Goal: Check status

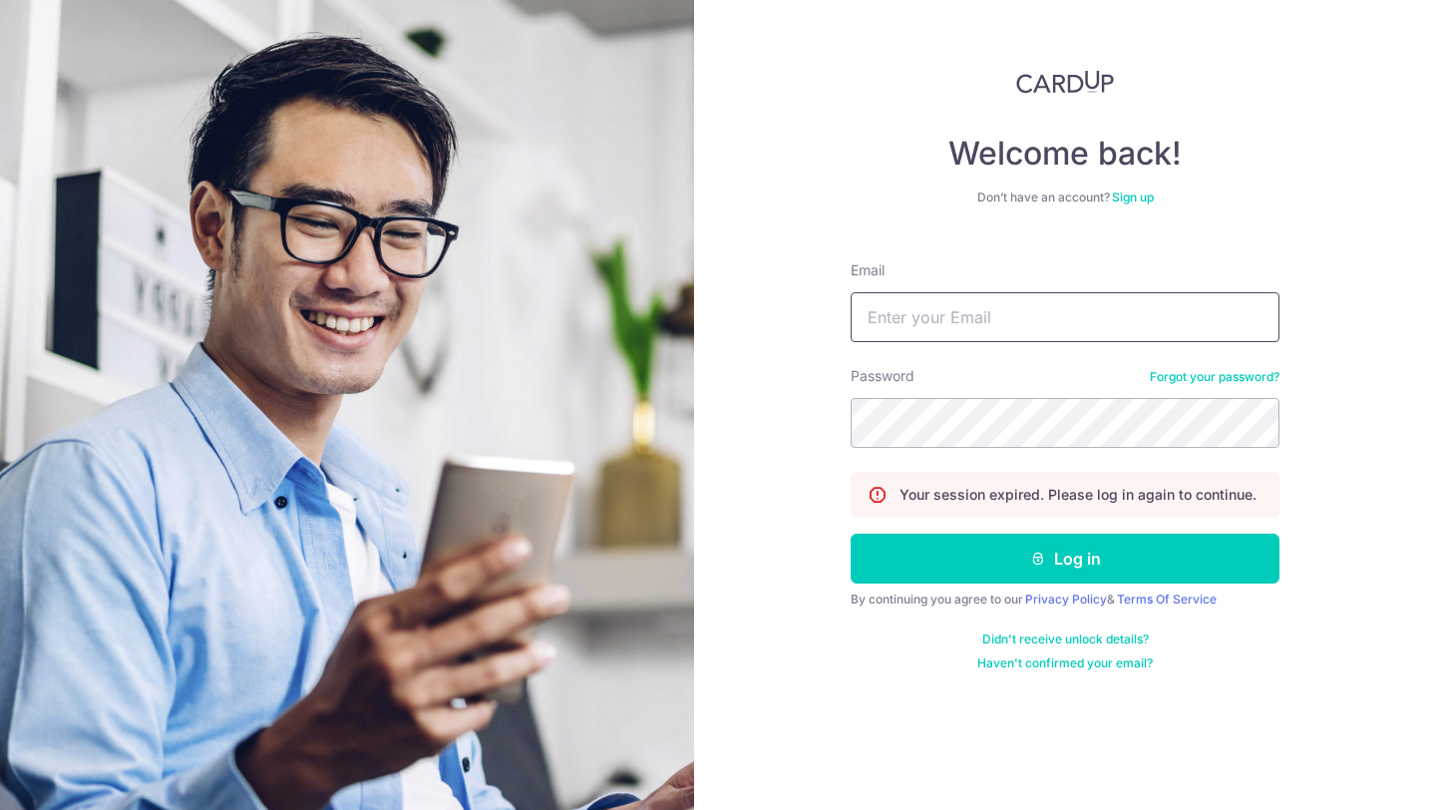
click at [952, 325] on input "Email" at bounding box center [1065, 317] width 429 height 50
type input "[EMAIL_ADDRESS][DOMAIN_NAME]"
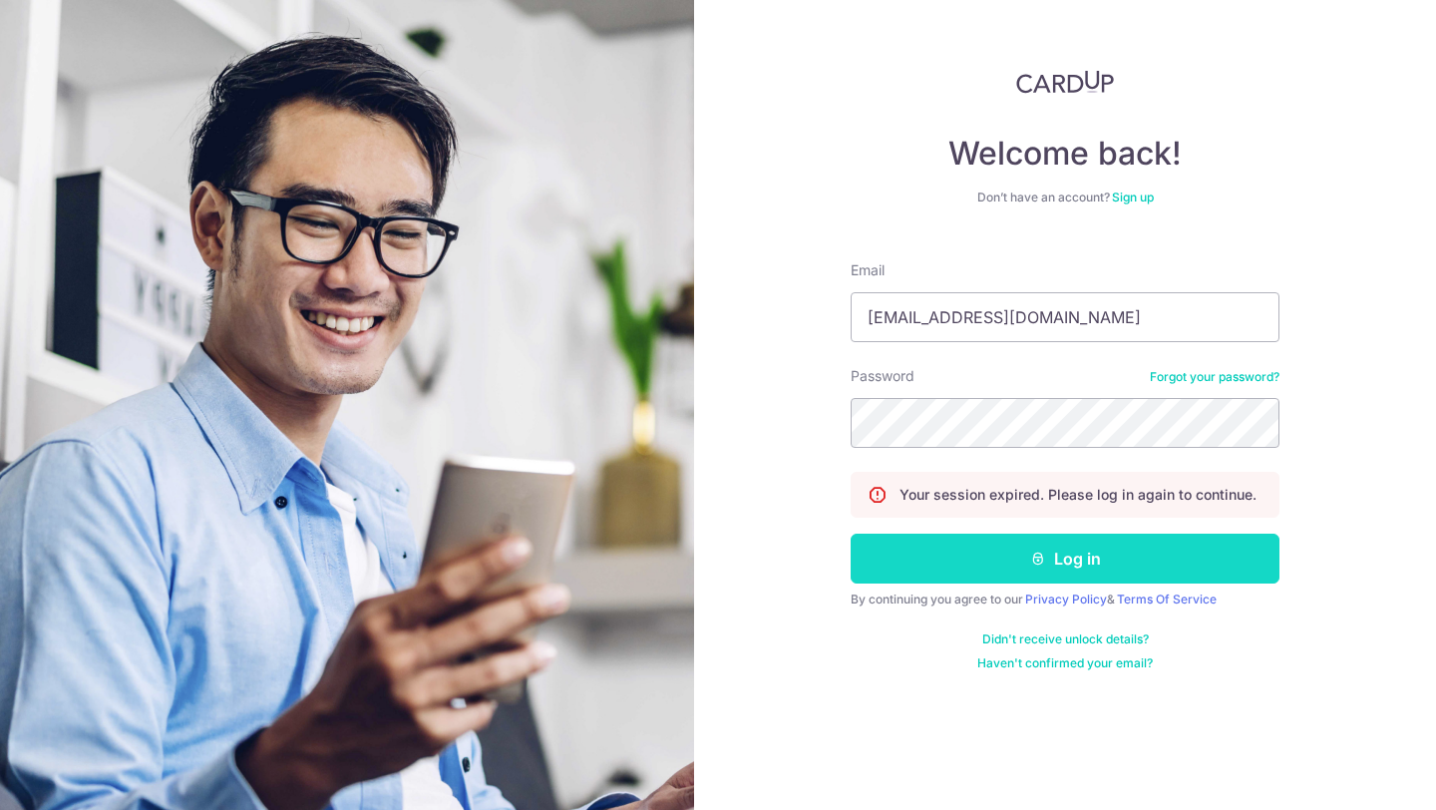
click at [1038, 569] on button "Log in" at bounding box center [1065, 559] width 429 height 50
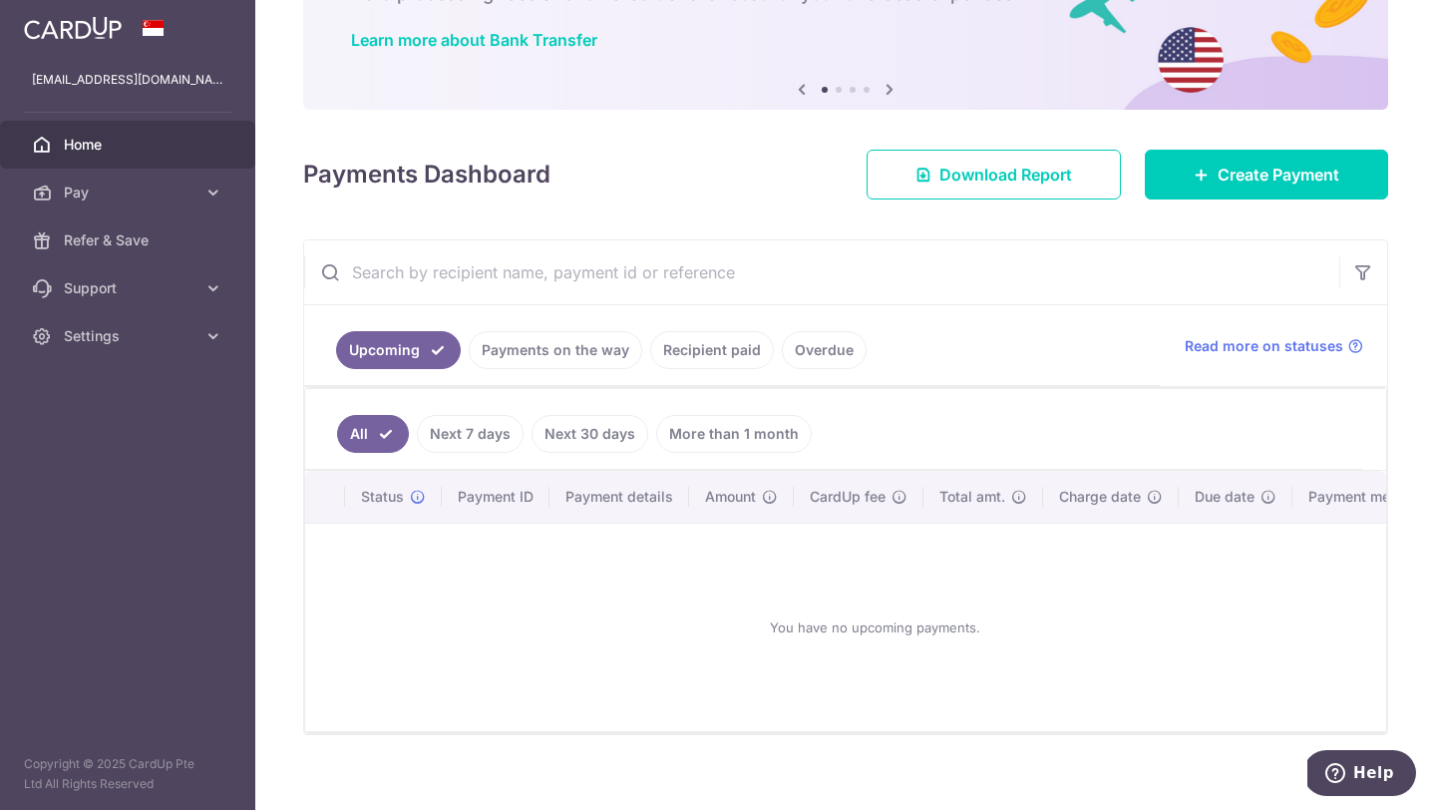
scroll to position [165, 0]
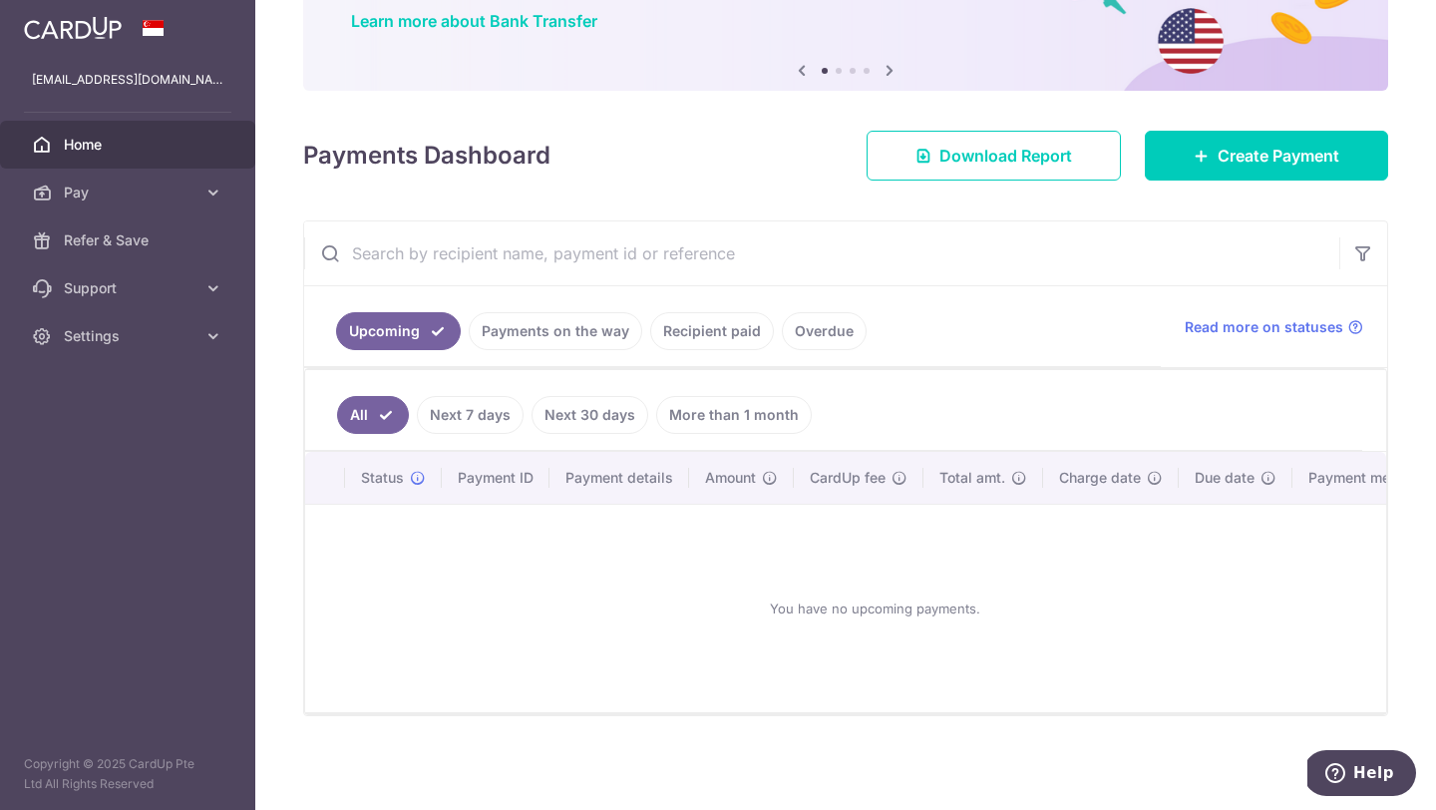
click at [694, 338] on link "Recipient paid" at bounding box center [712, 331] width 124 height 38
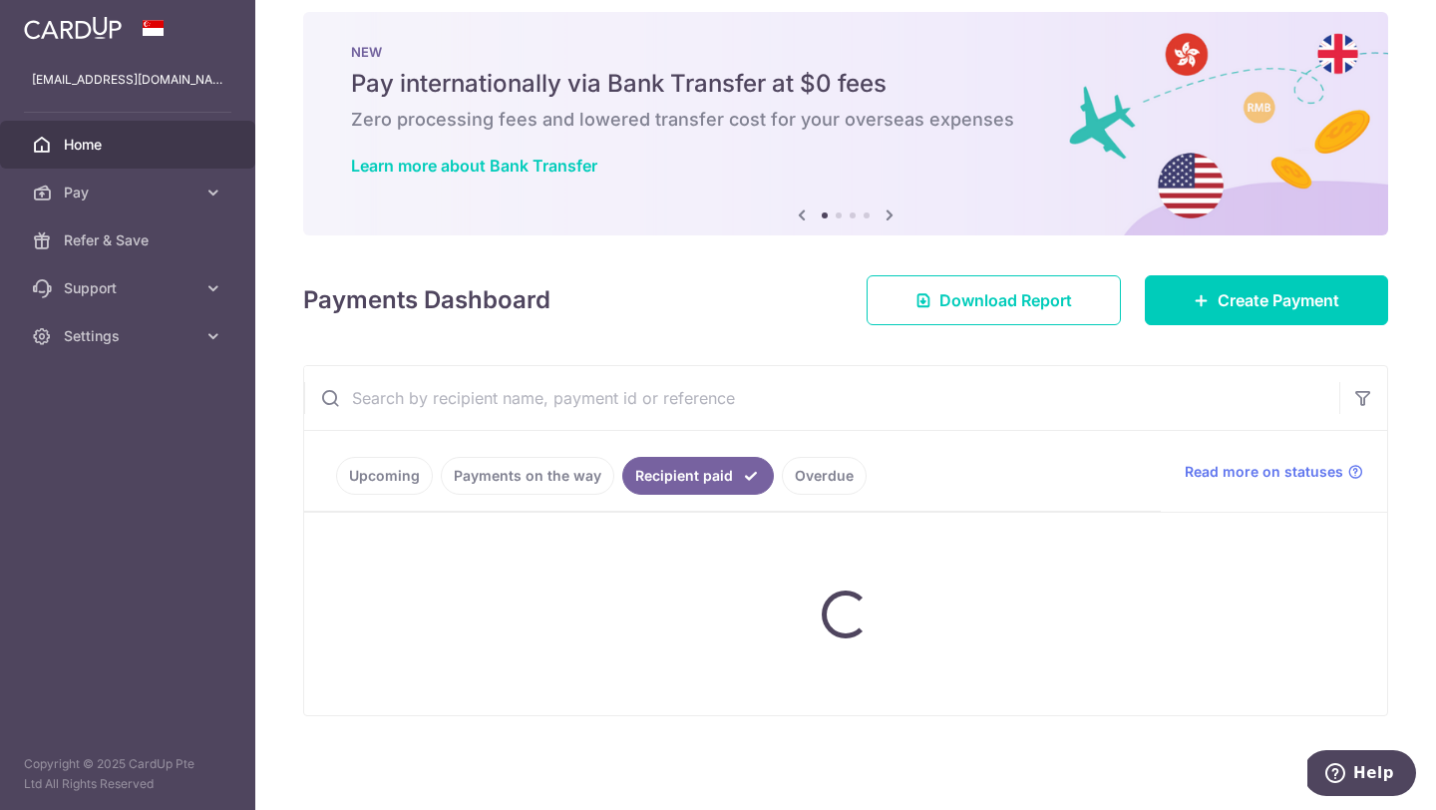
scroll to position [90, 0]
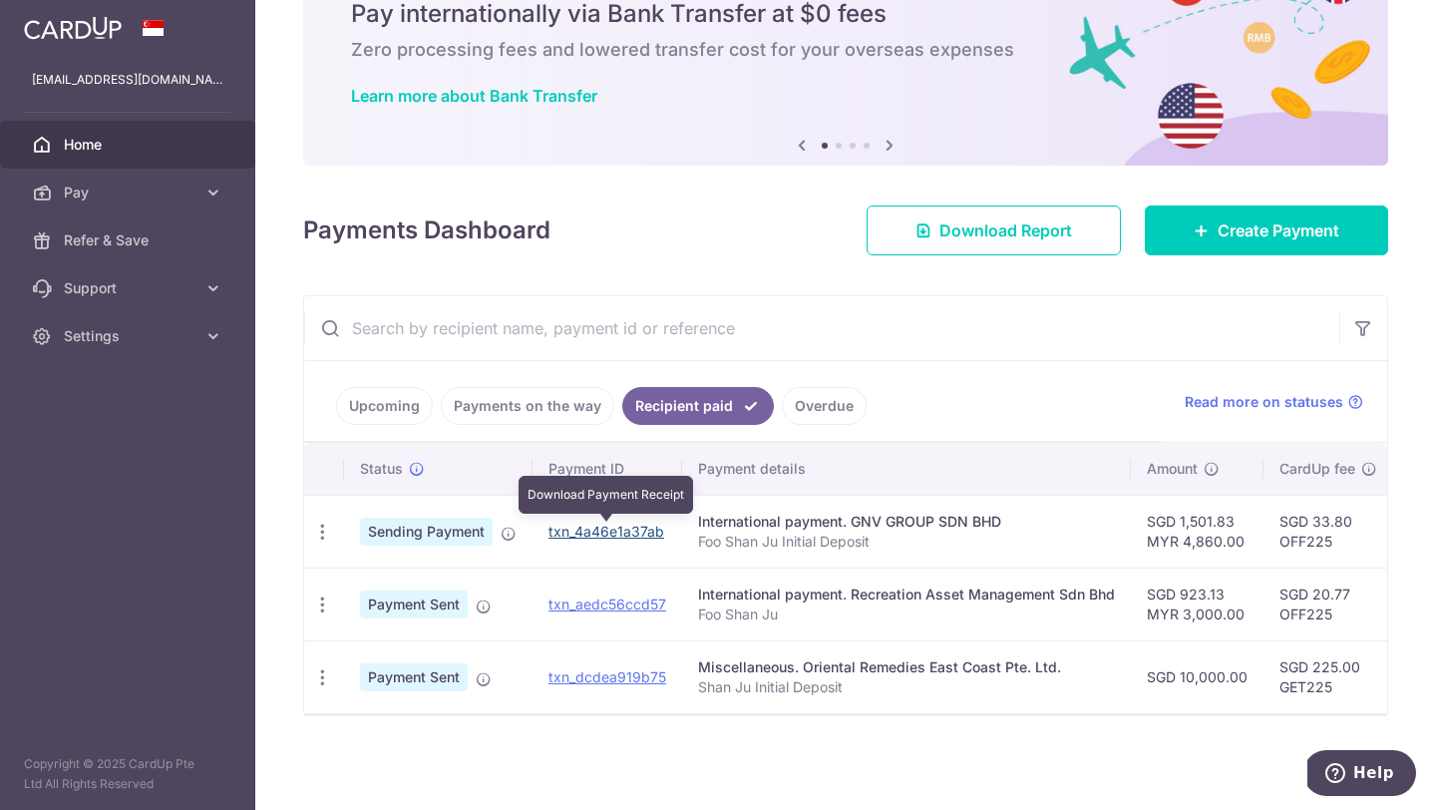
click at [642, 530] on link "txn_4a46e1a37ab" at bounding box center [607, 531] width 116 height 17
